Goal: Ask a question

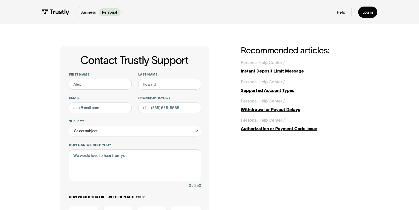
click at [340, 11] on link "Help" at bounding box center [341, 12] width 8 height 5
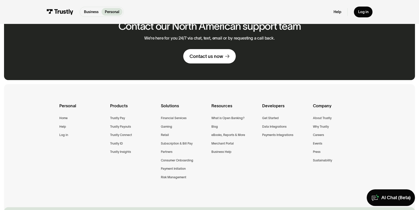
scroll to position [349, 0]
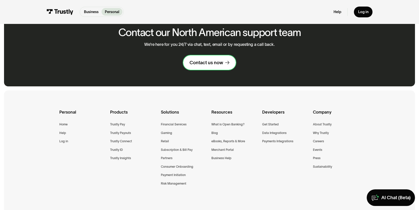
click at [205, 65] on div "Contact us now" at bounding box center [207, 63] width 34 height 6
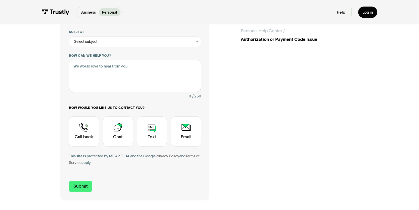
scroll to position [50, 0]
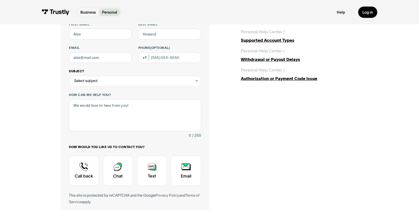
click at [88, 82] on div "Select subject" at bounding box center [85, 80] width 23 height 6
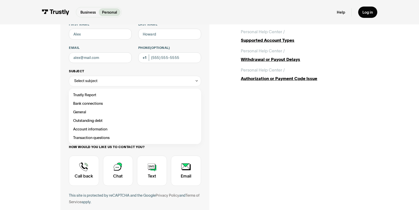
click at [88, 82] on div "Select subject" at bounding box center [85, 80] width 23 height 6
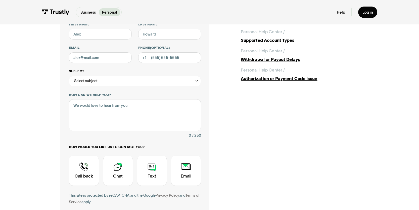
click at [88, 82] on div "Select subject" at bounding box center [85, 80] width 23 height 6
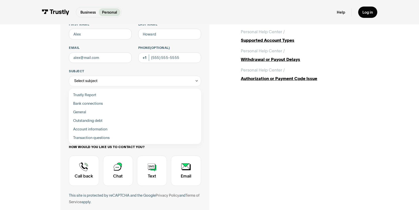
click at [31, 101] on div "Contact Trustly Support First name Last name Email Phone (Optional) Subject Sel…" at bounding box center [210, 117] width 398 height 286
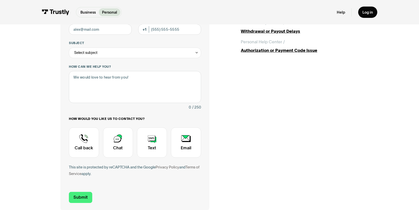
scroll to position [130, 0]
